Goal: Task Accomplishment & Management: Complete application form

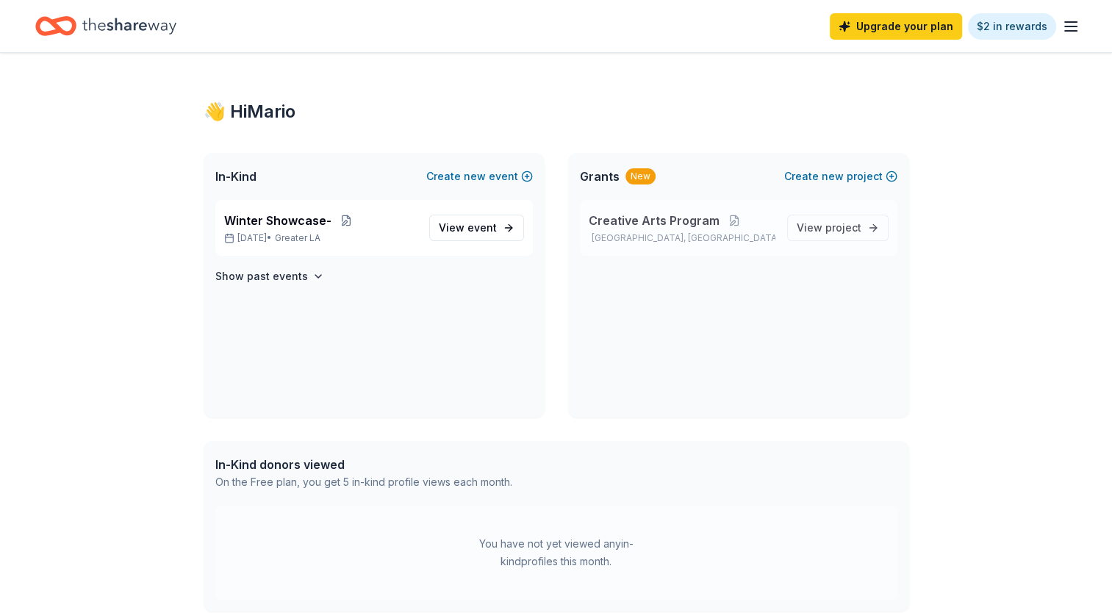
click at [645, 239] on p "Los Angeles, CA" at bounding box center [682, 238] width 187 height 12
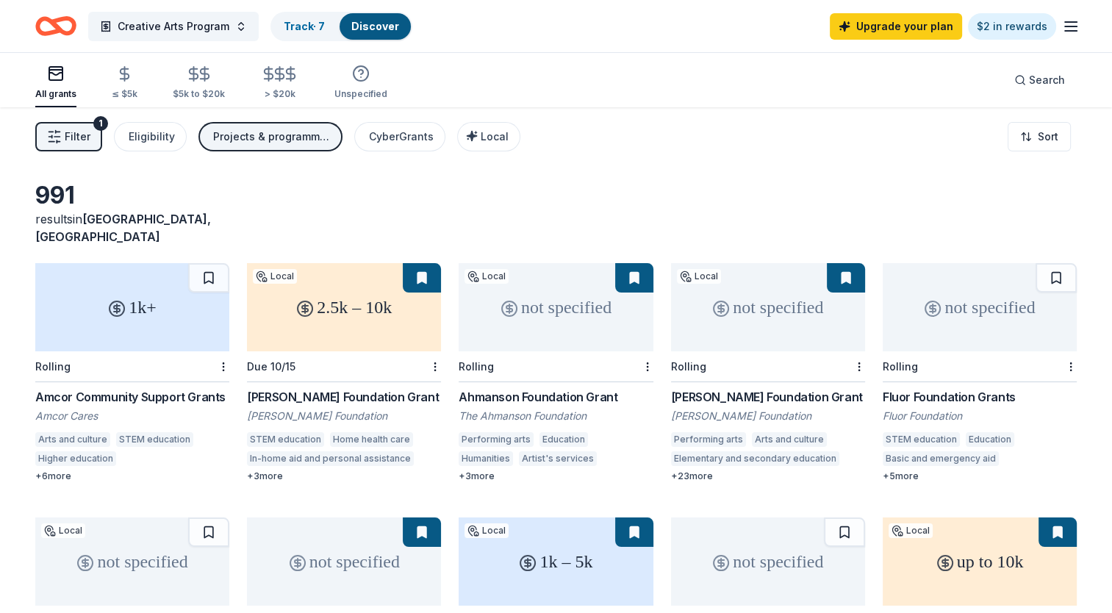
click at [553, 186] on div "991 results in Los Angeles, CA" at bounding box center [556, 213] width 1042 height 65
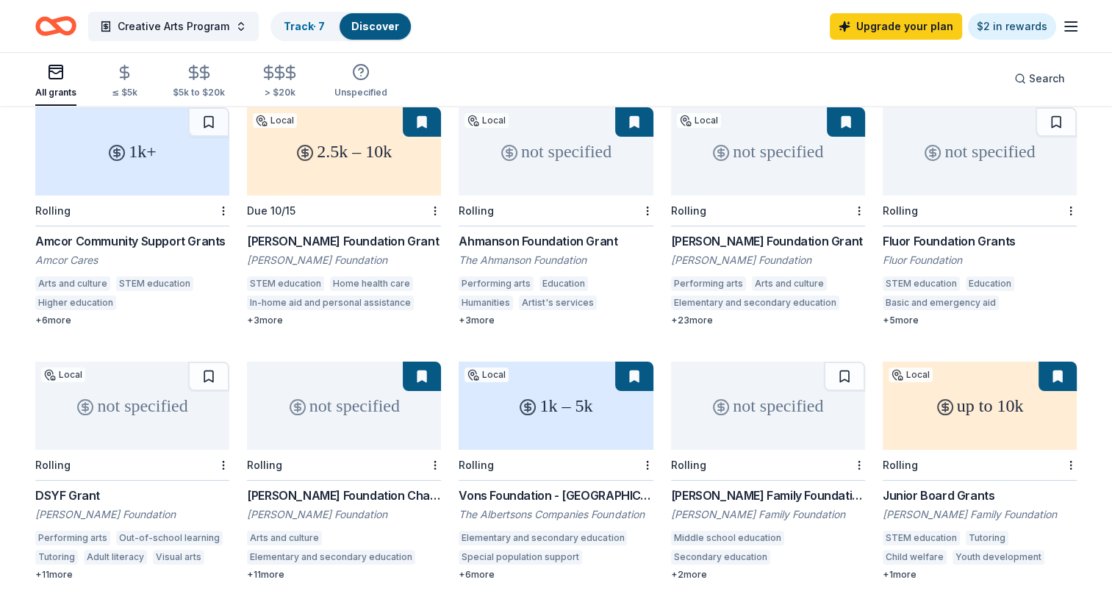
scroll to position [147, 0]
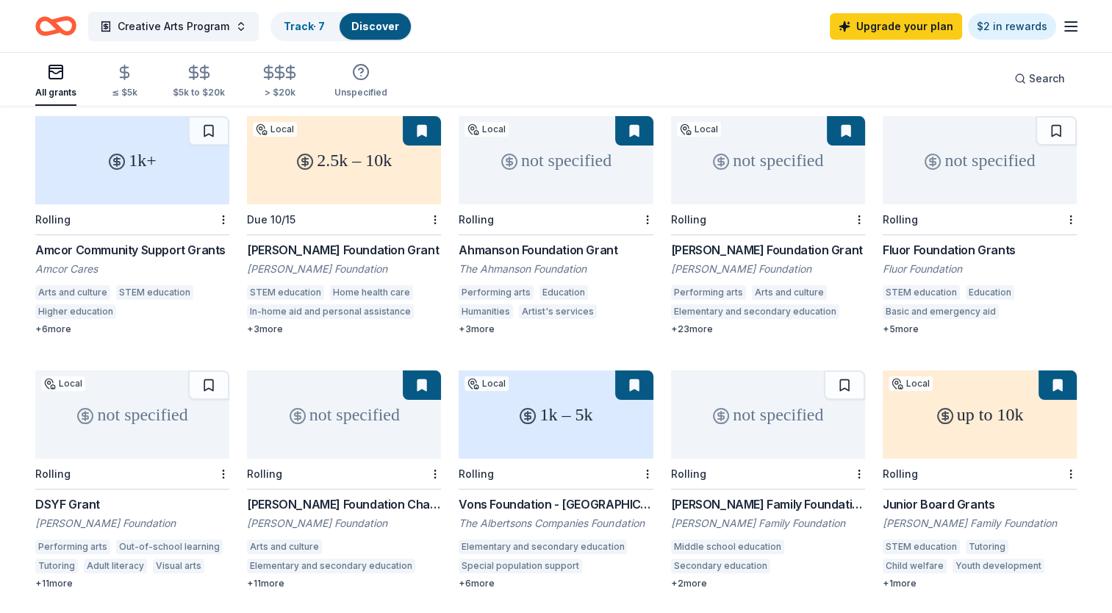
click at [76, 496] on div "DSYF Grant" at bounding box center [132, 505] width 194 height 18
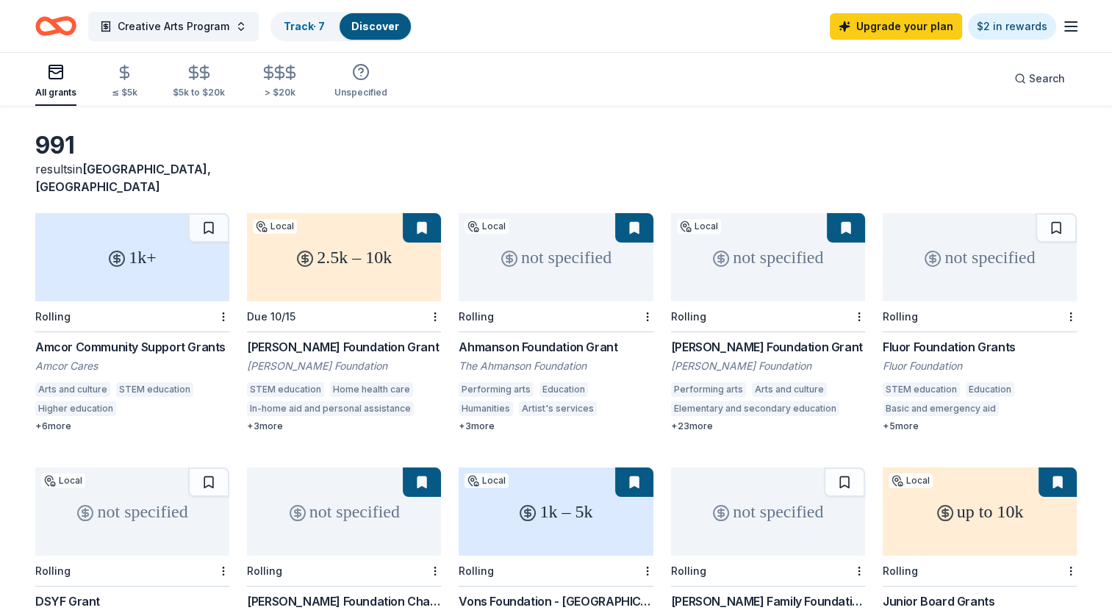
scroll to position [0, 0]
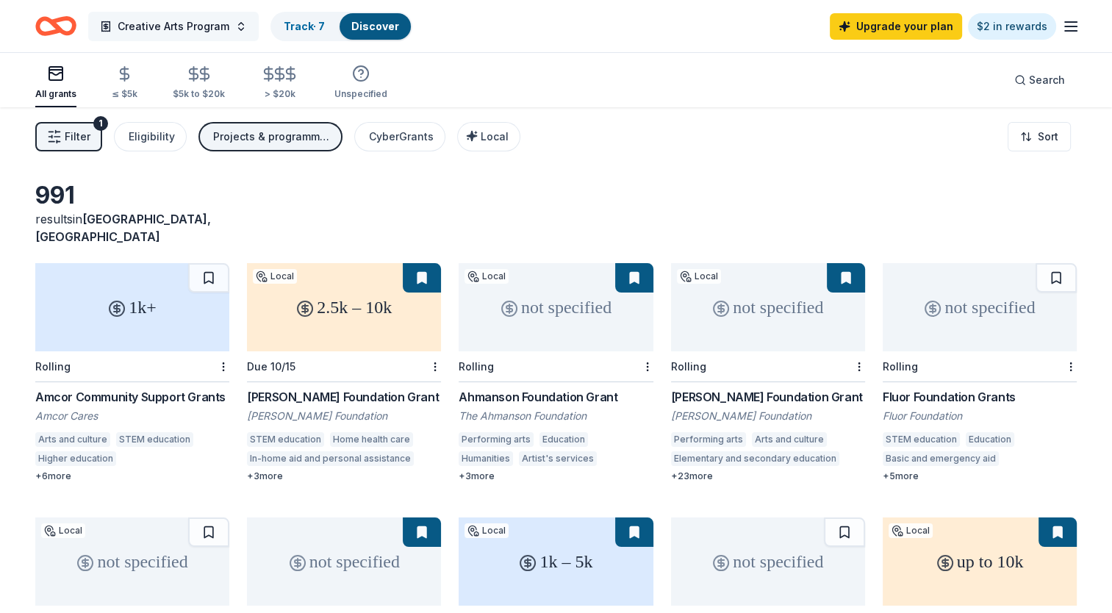
click at [210, 30] on span "Creative Arts Program" at bounding box center [174, 27] width 112 height 18
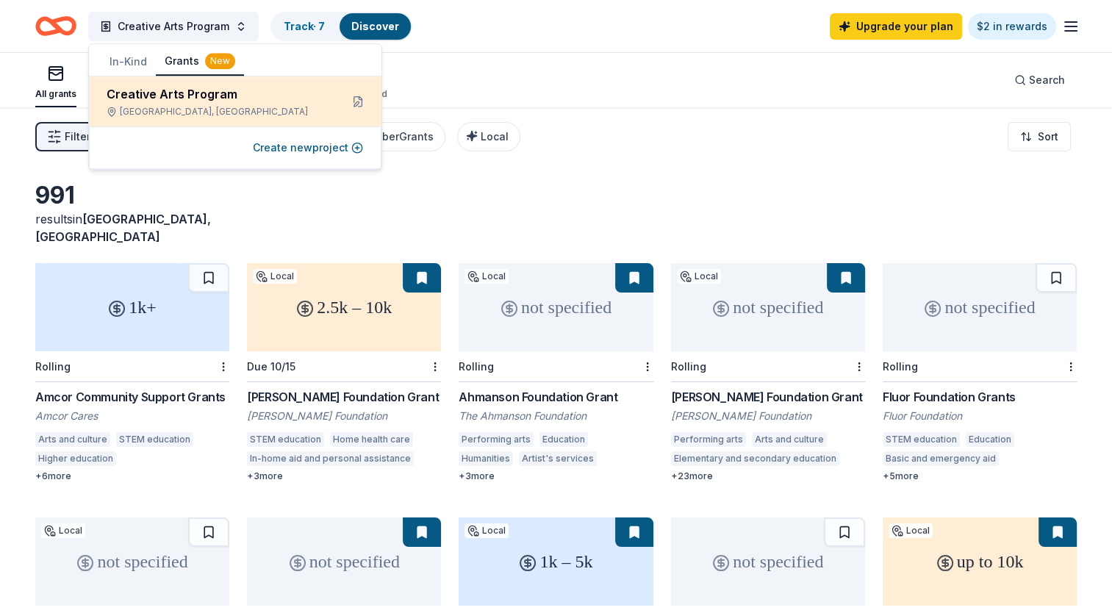
click at [209, 90] on div "Creative Arts Program" at bounding box center [218, 94] width 222 height 18
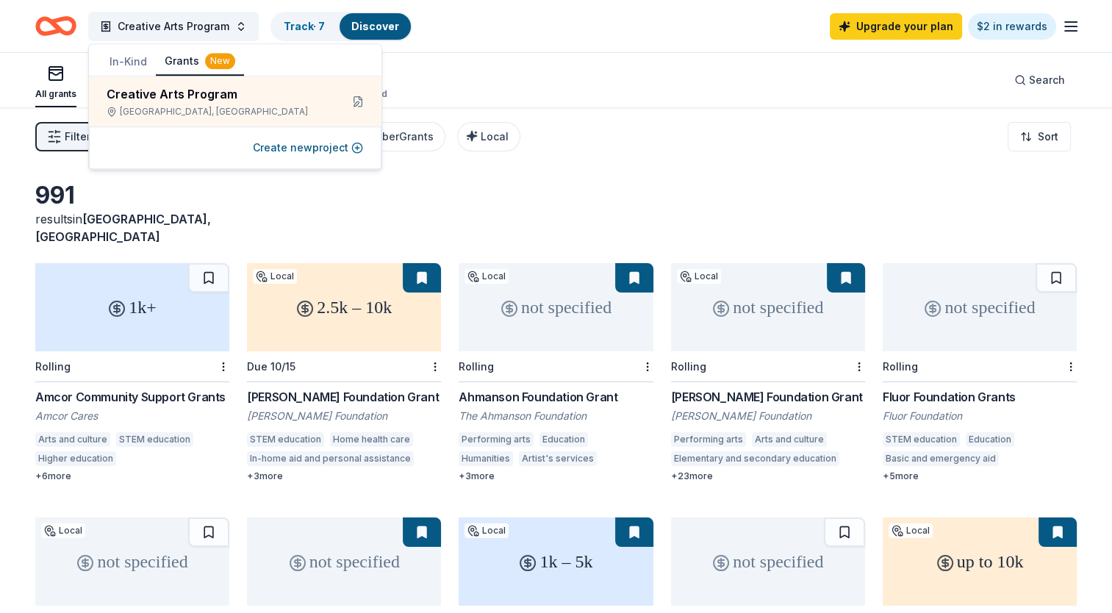
click at [607, 122] on div "Filter 1 Eligibility Projects & programming, General operations, Scholarship, O…" at bounding box center [556, 136] width 1112 height 59
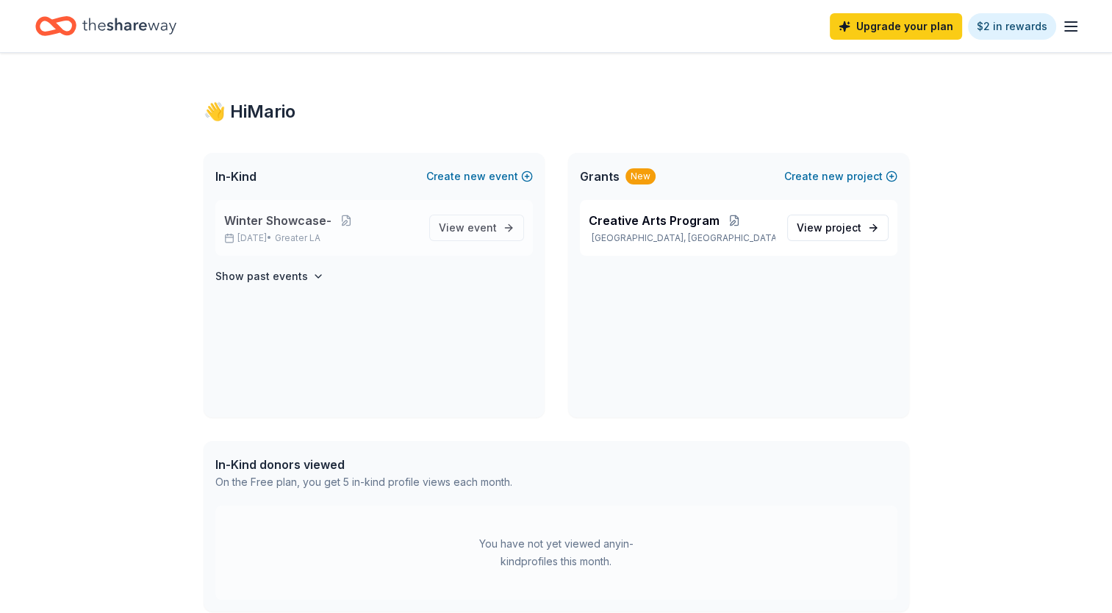
click at [304, 223] on span "Winter Showcase-" at bounding box center [277, 221] width 107 height 18
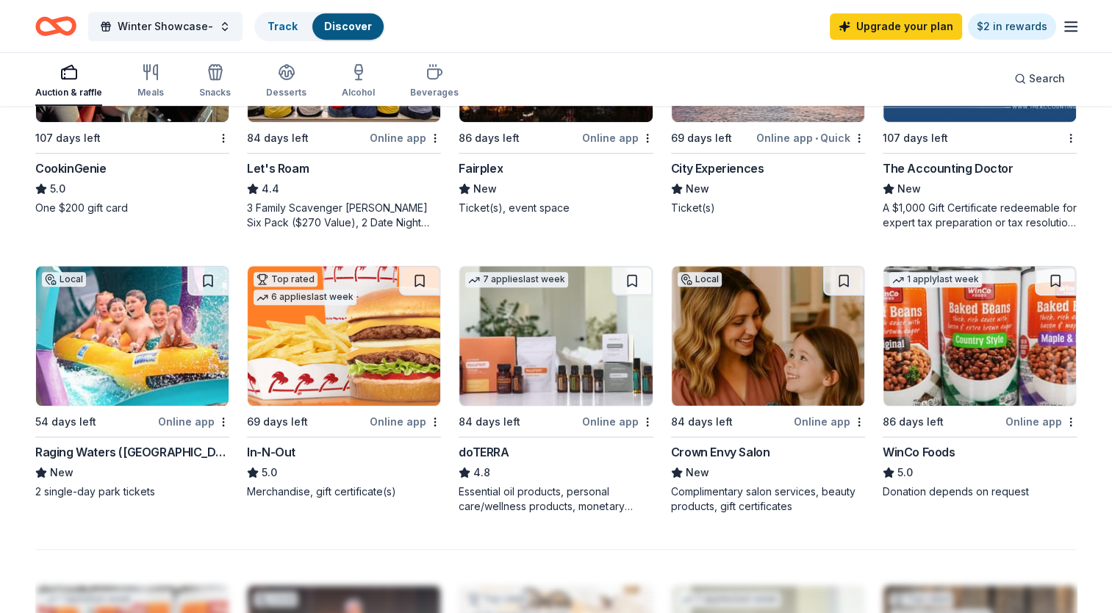
scroll to position [882, 0]
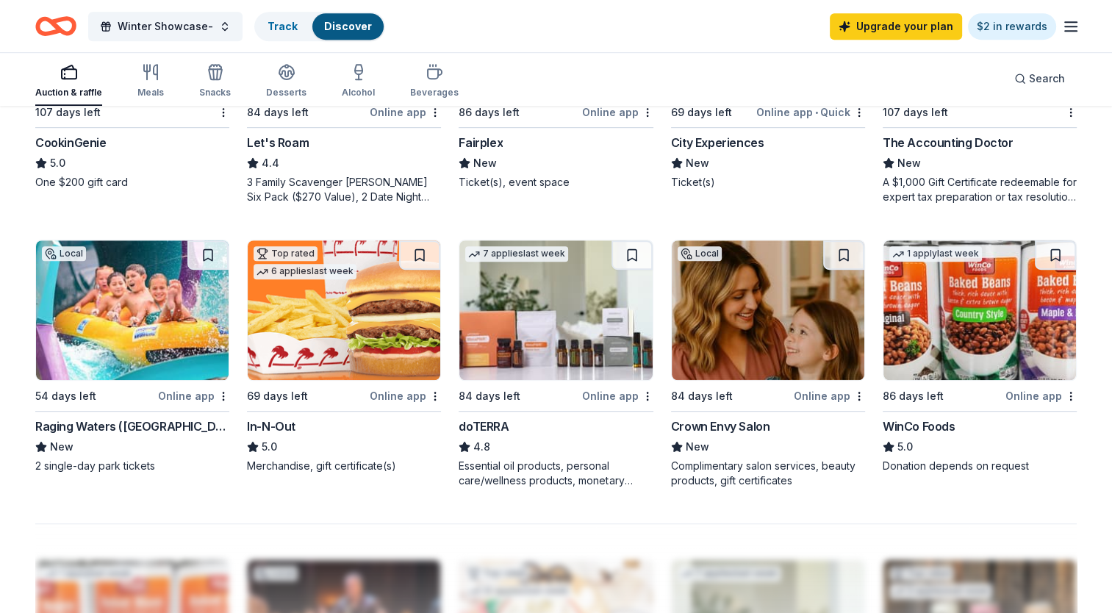
click at [288, 422] on div "In-N-Out" at bounding box center [271, 427] width 49 height 18
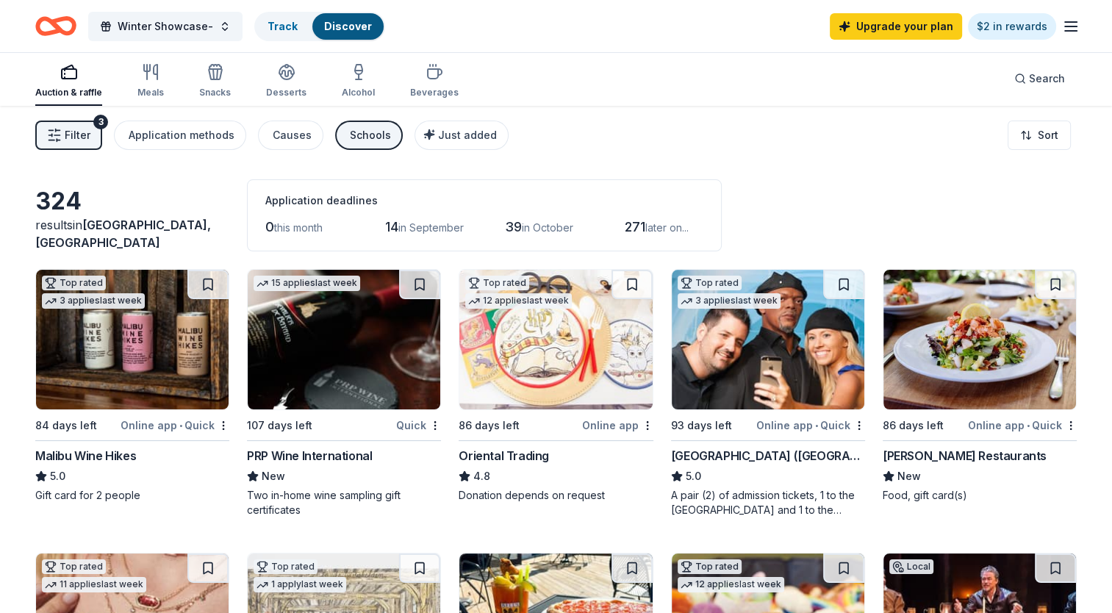
scroll to position [0, 0]
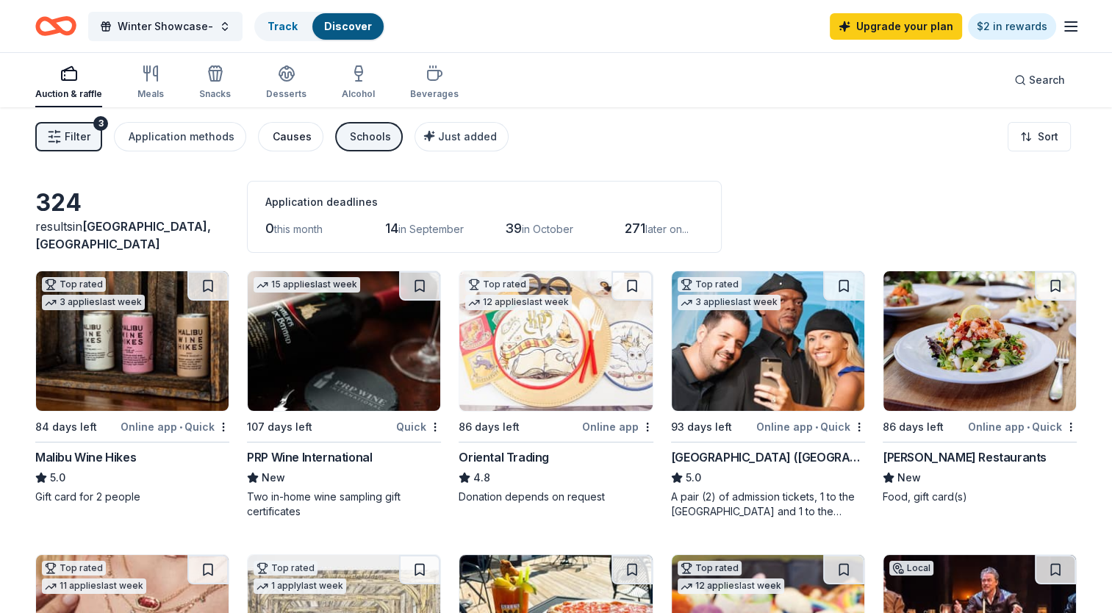
click at [285, 136] on div "Causes" at bounding box center [292, 137] width 39 height 18
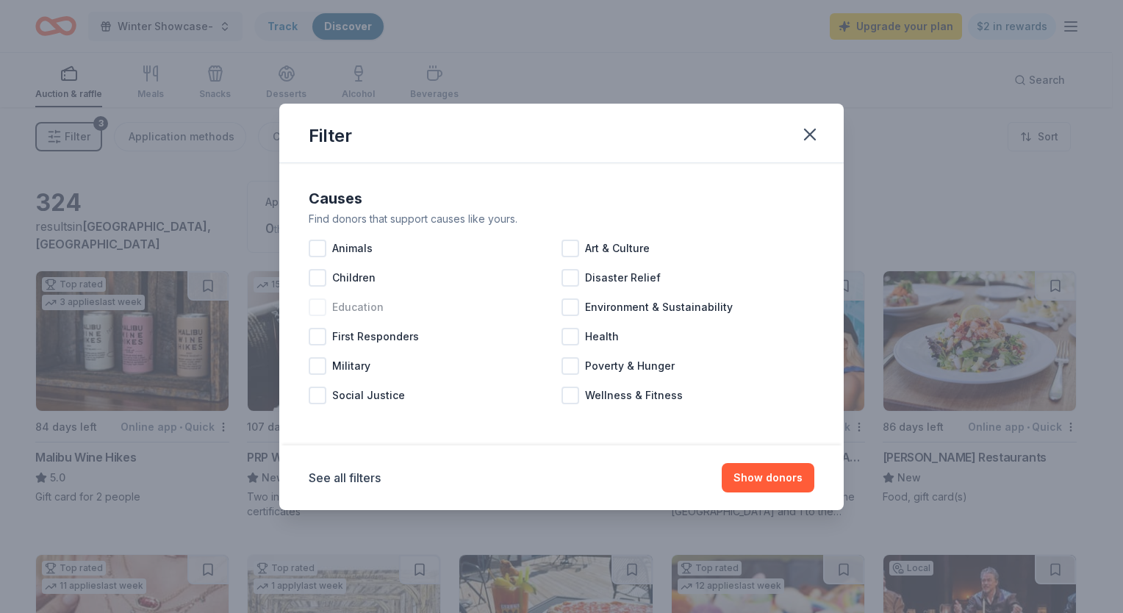
click at [321, 310] on div at bounding box center [318, 308] width 18 height 18
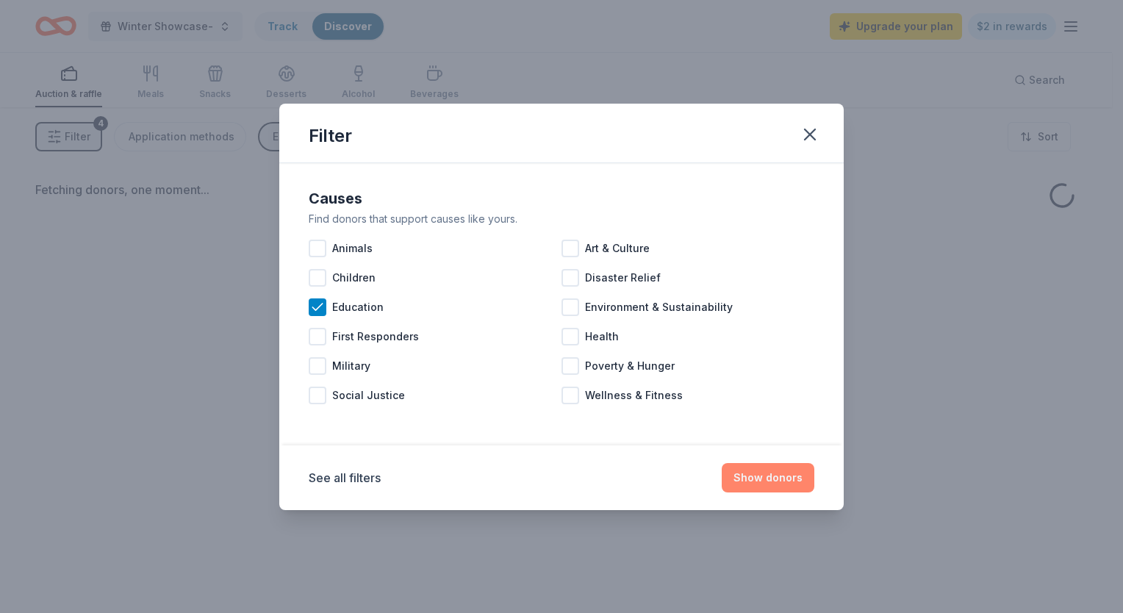
click at [748, 484] on button "Show donors" at bounding box center [768, 477] width 93 height 29
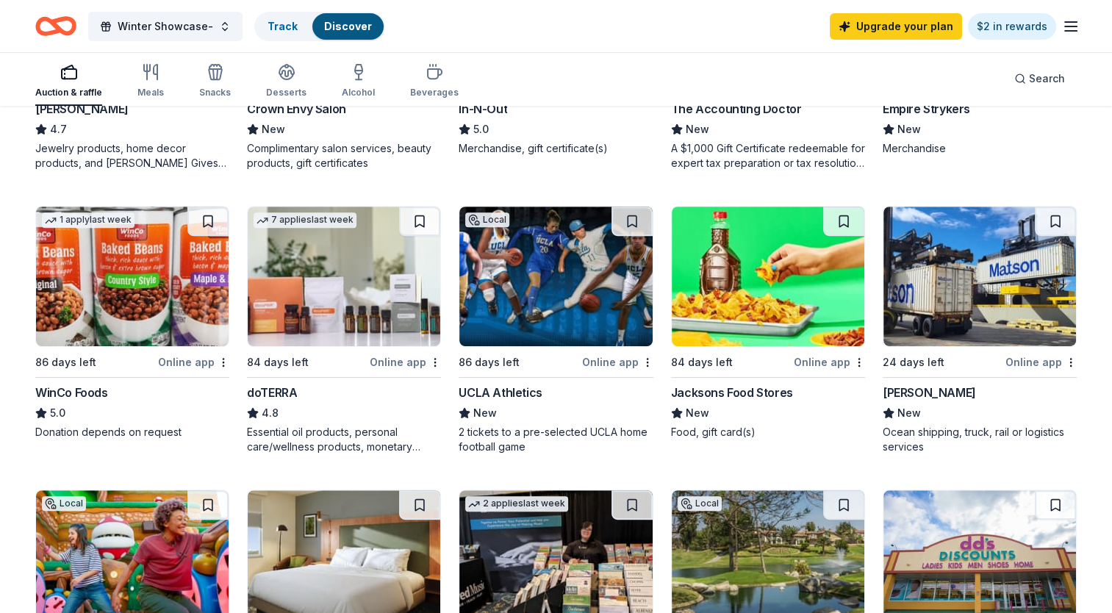
scroll to position [615, 0]
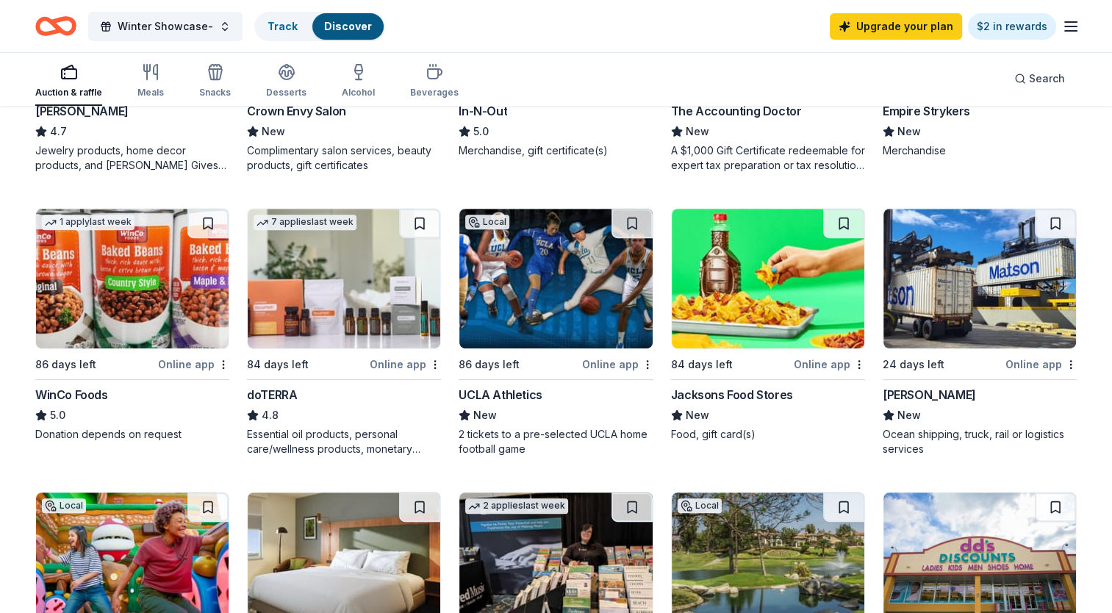
click at [512, 391] on div "UCLA Athletics" at bounding box center [500, 395] width 83 height 18
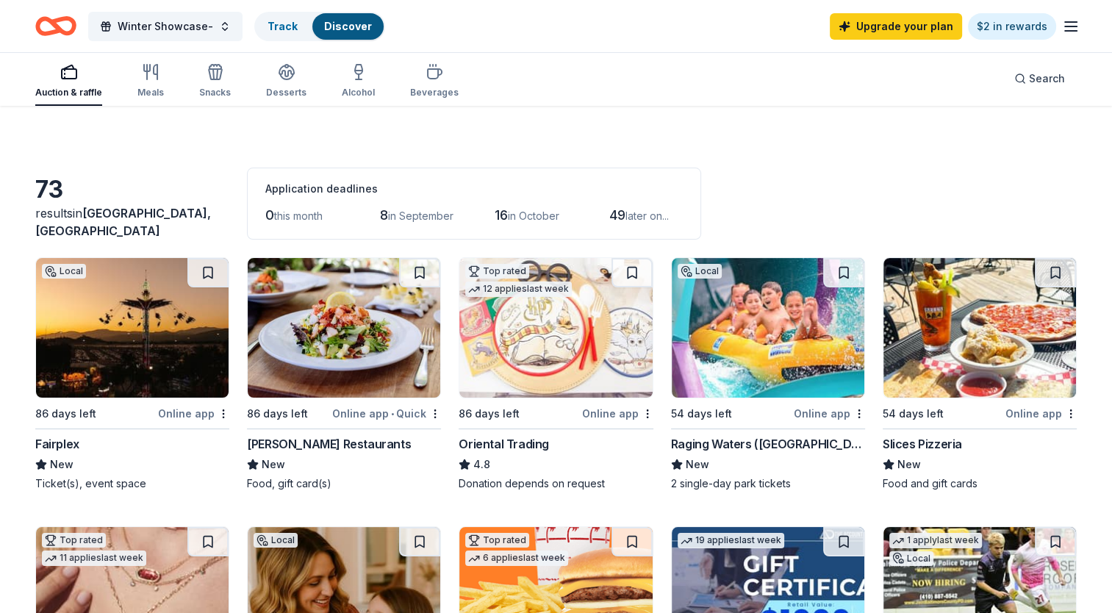
scroll to position [0, 0]
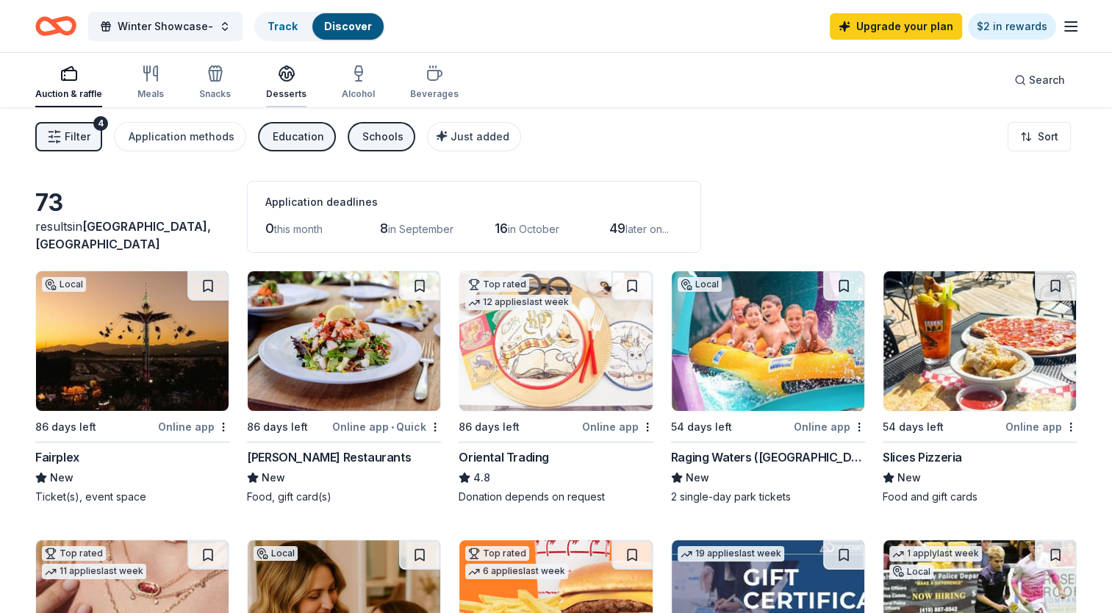
click at [278, 78] on icon "button" at bounding box center [287, 74] width 18 height 18
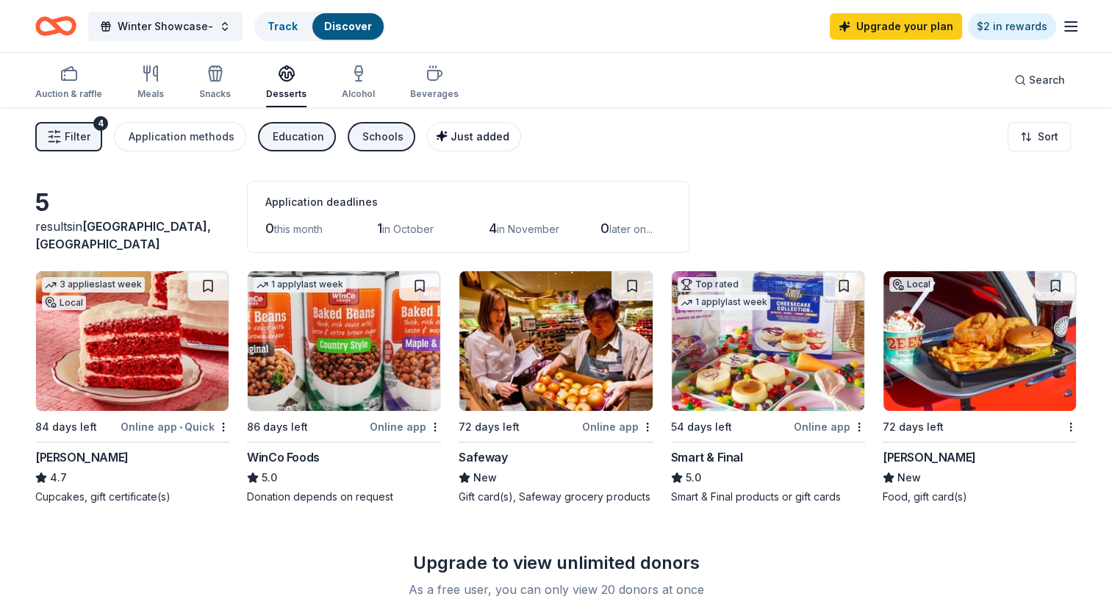
click at [455, 130] on span "Just added" at bounding box center [480, 136] width 59 height 12
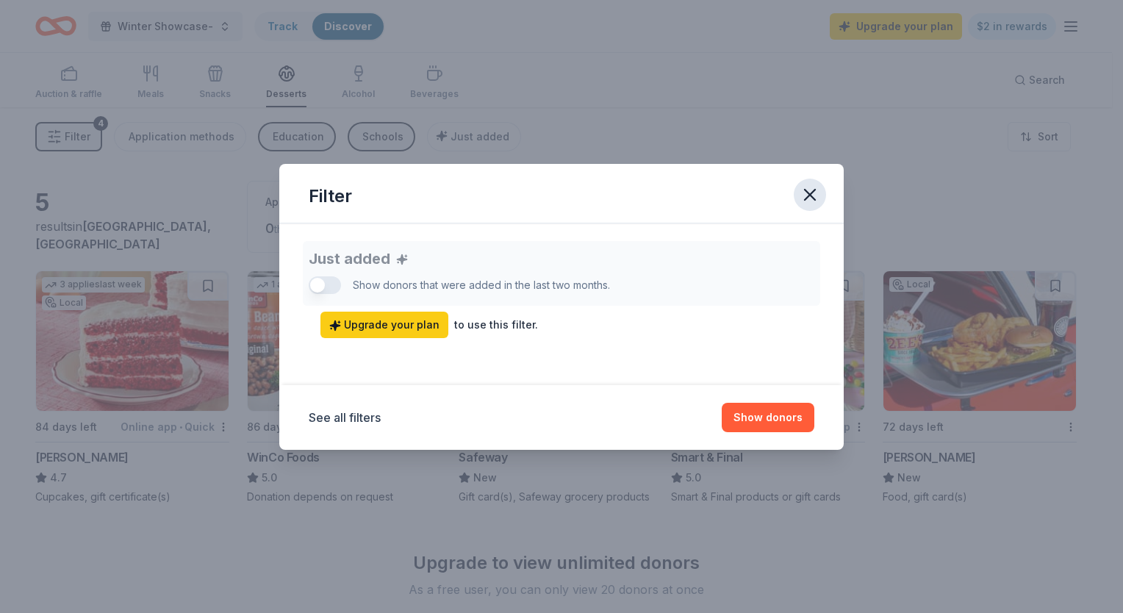
click at [803, 189] on icon "button" at bounding box center [810, 195] width 21 height 21
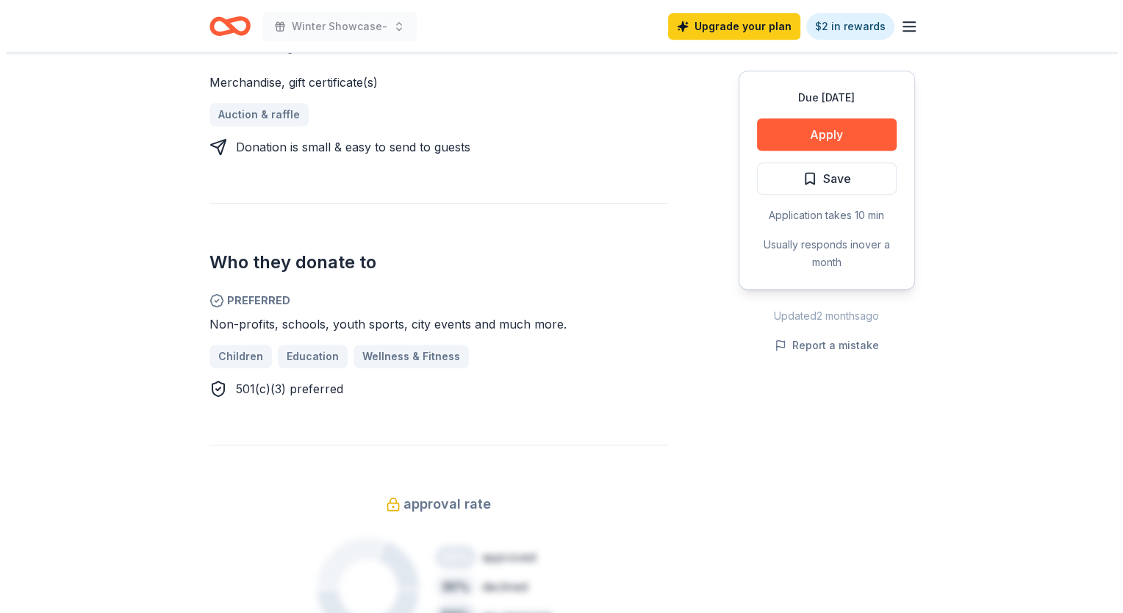
scroll to position [809, 0]
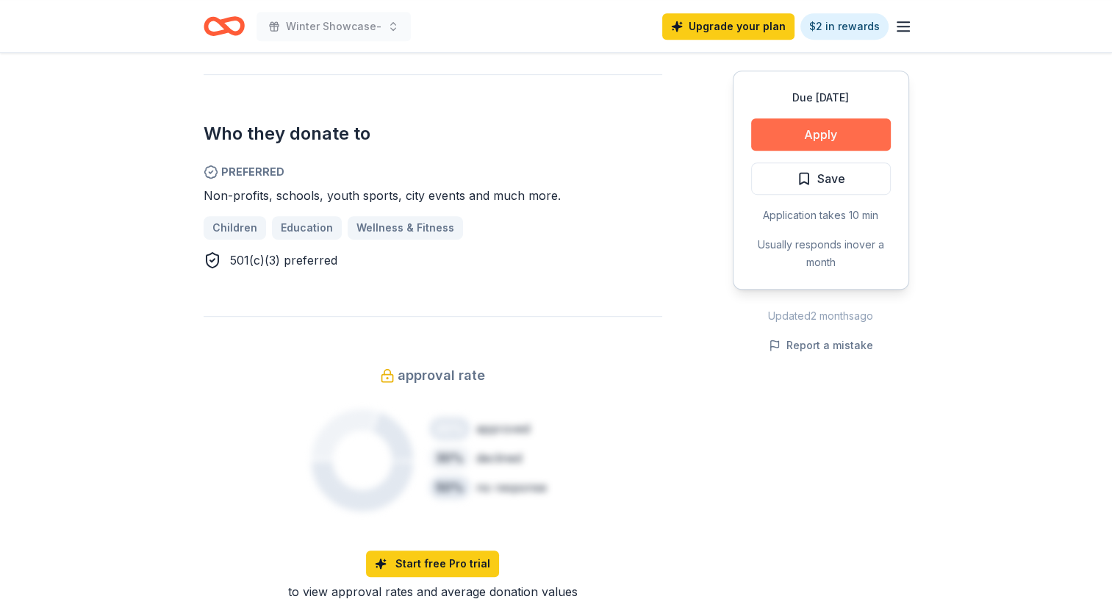
click at [784, 126] on button "Apply" at bounding box center [821, 134] width 140 height 32
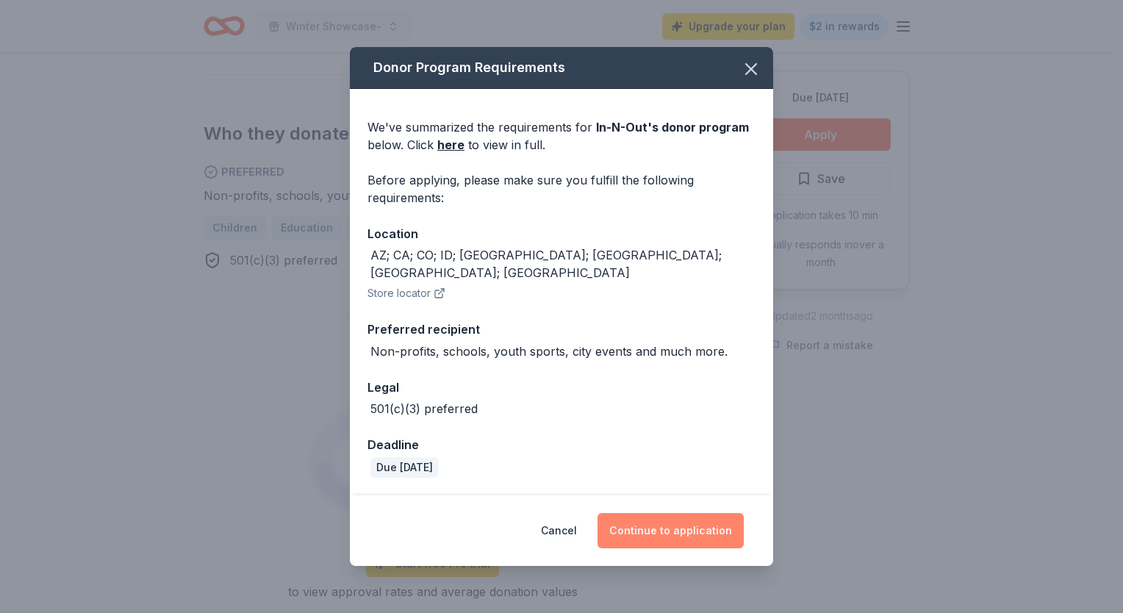
click at [638, 528] on button "Continue to application" at bounding box center [671, 530] width 146 height 35
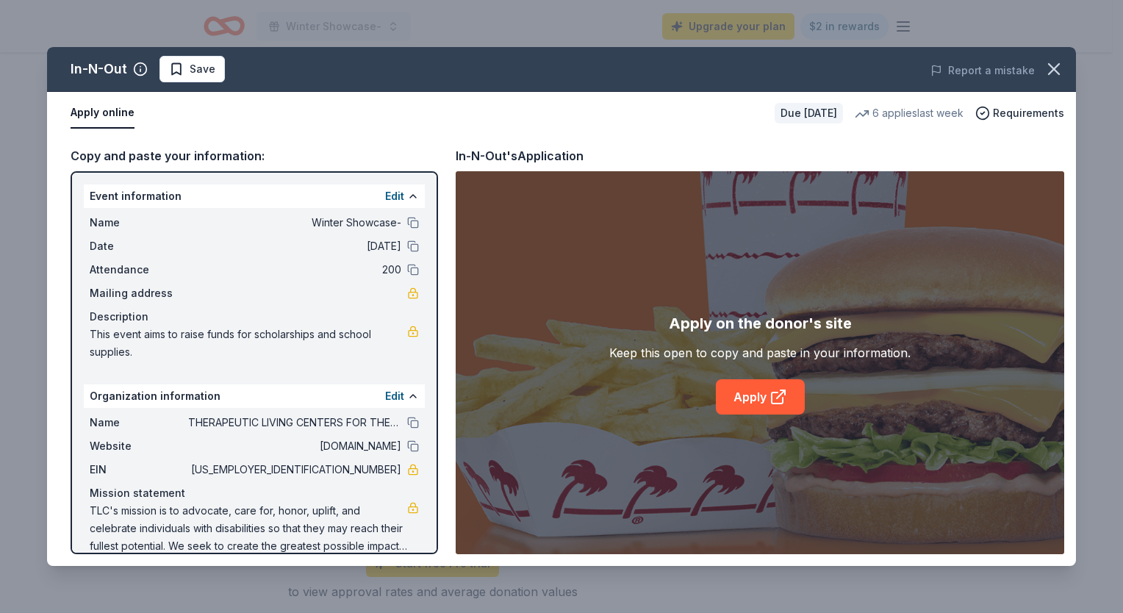
scroll to position [0, 0]
click at [737, 396] on link "Apply" at bounding box center [760, 396] width 89 height 35
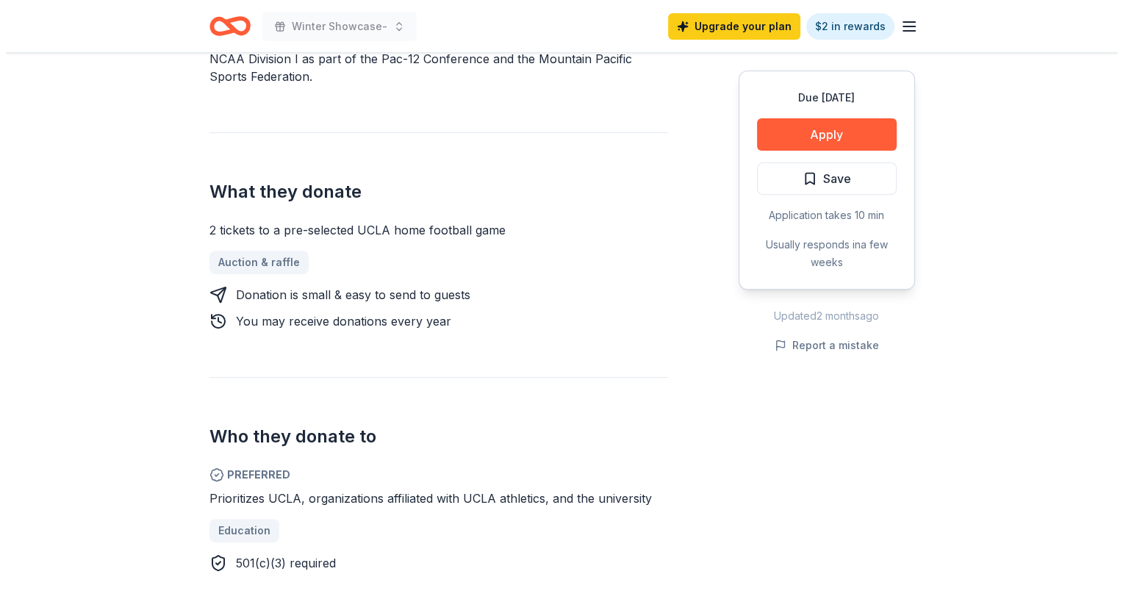
scroll to position [588, 0]
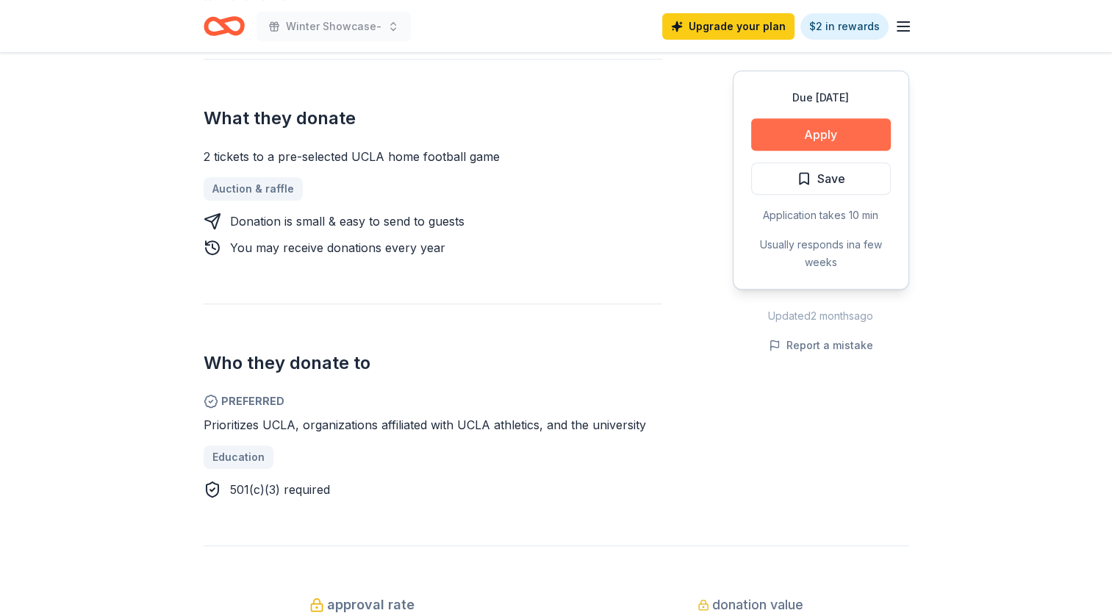
click at [823, 137] on button "Apply" at bounding box center [821, 134] width 140 height 32
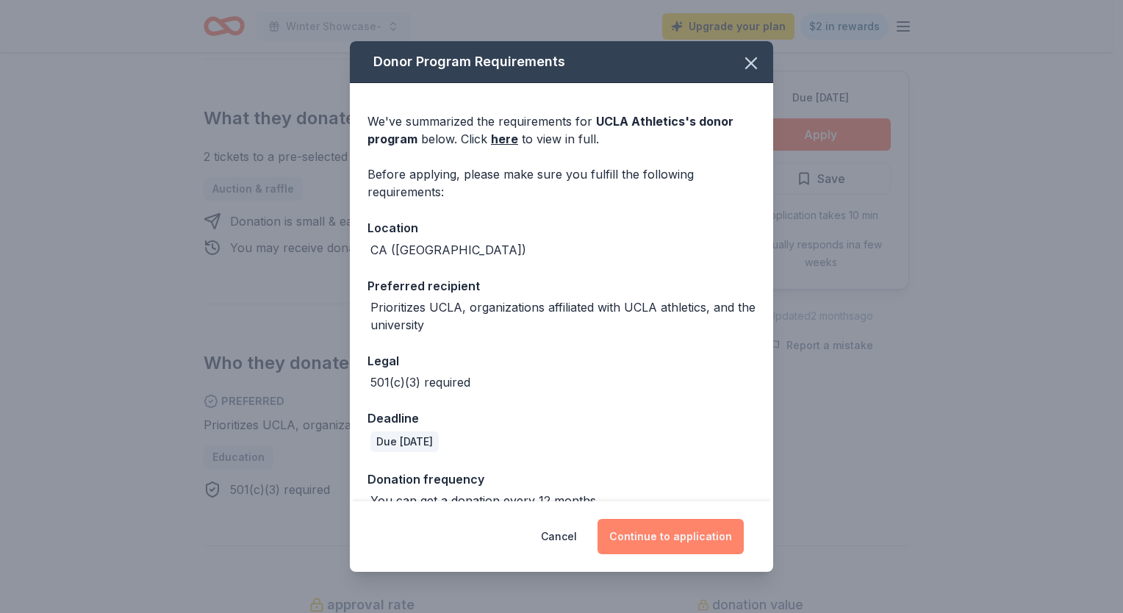
click at [644, 532] on button "Continue to application" at bounding box center [671, 536] width 146 height 35
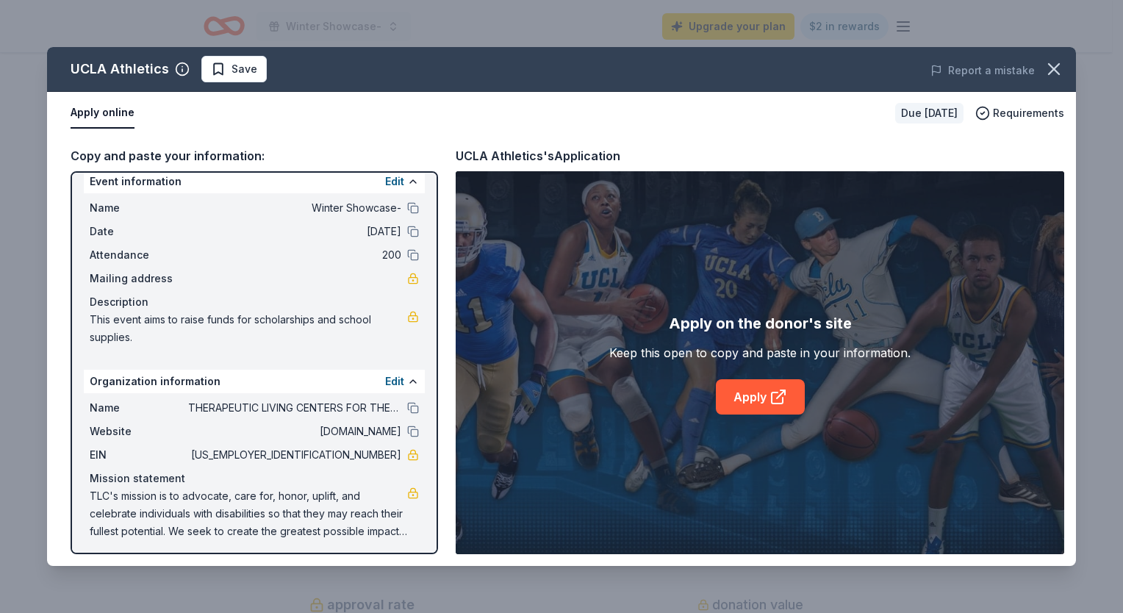
scroll to position [18, 0]
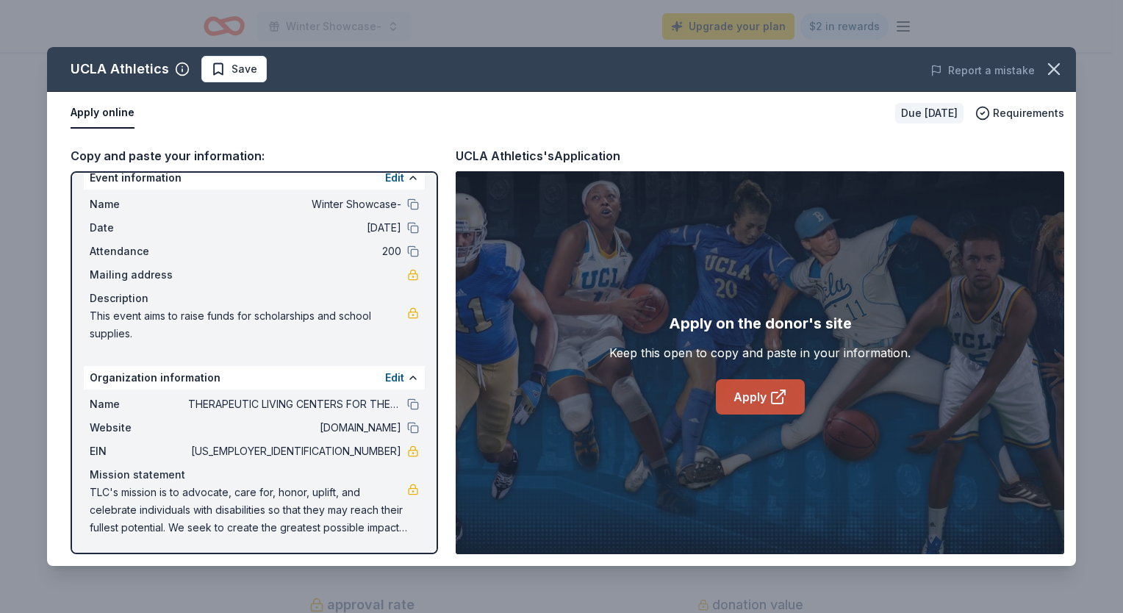
click at [770, 395] on icon at bounding box center [779, 397] width 18 height 18
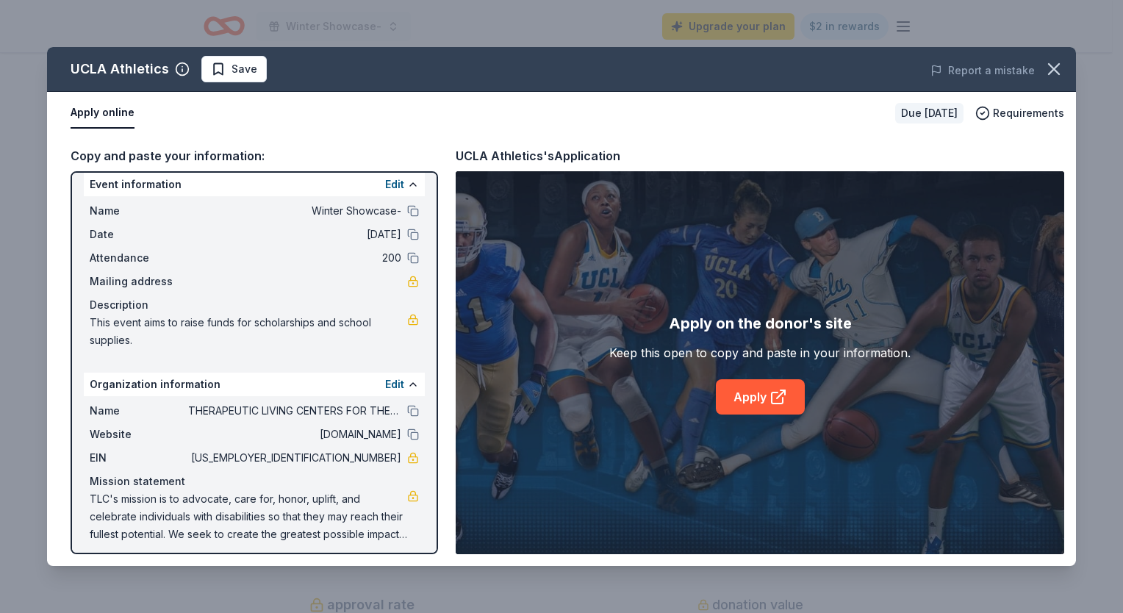
scroll to position [0, 0]
